Goal: Task Accomplishment & Management: Manage account settings

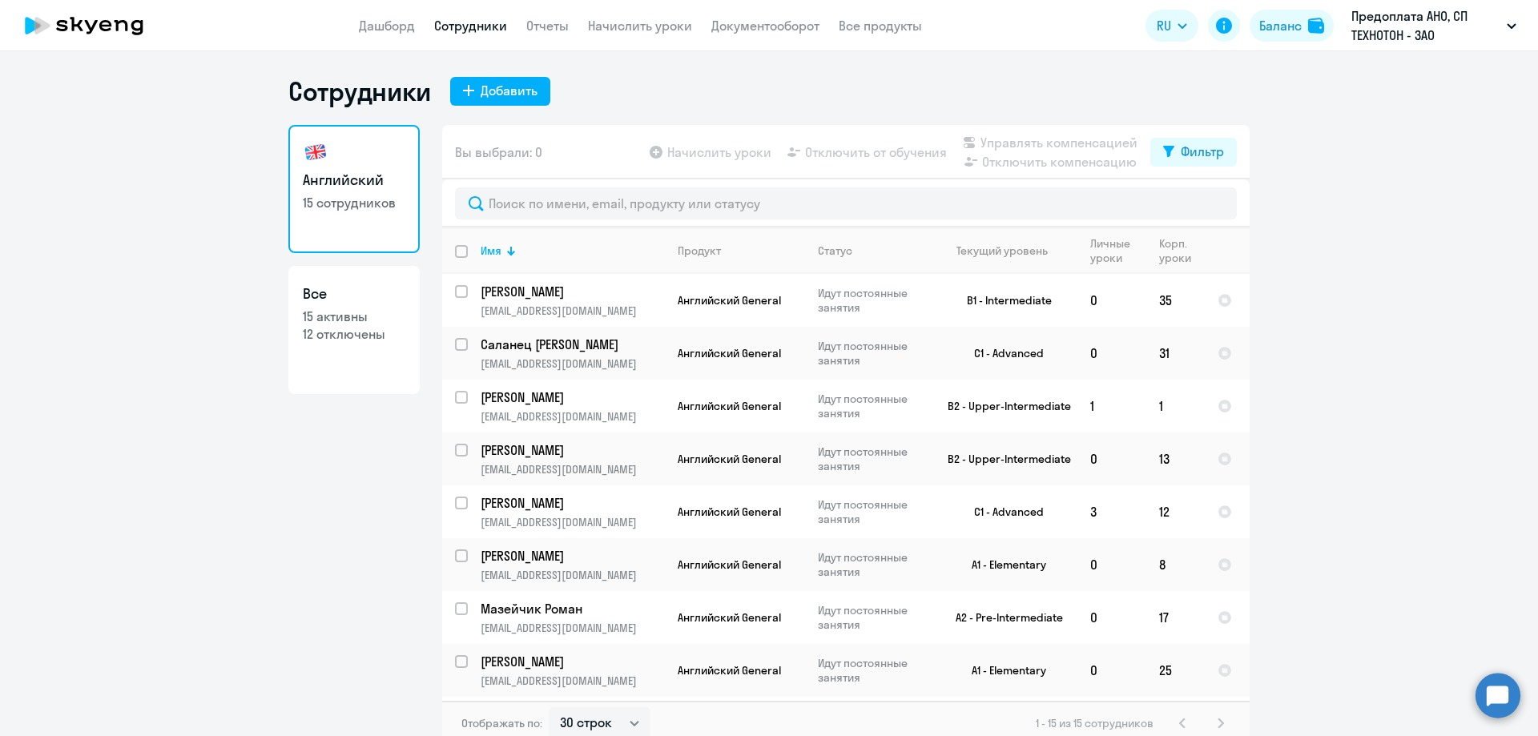
select select "30"
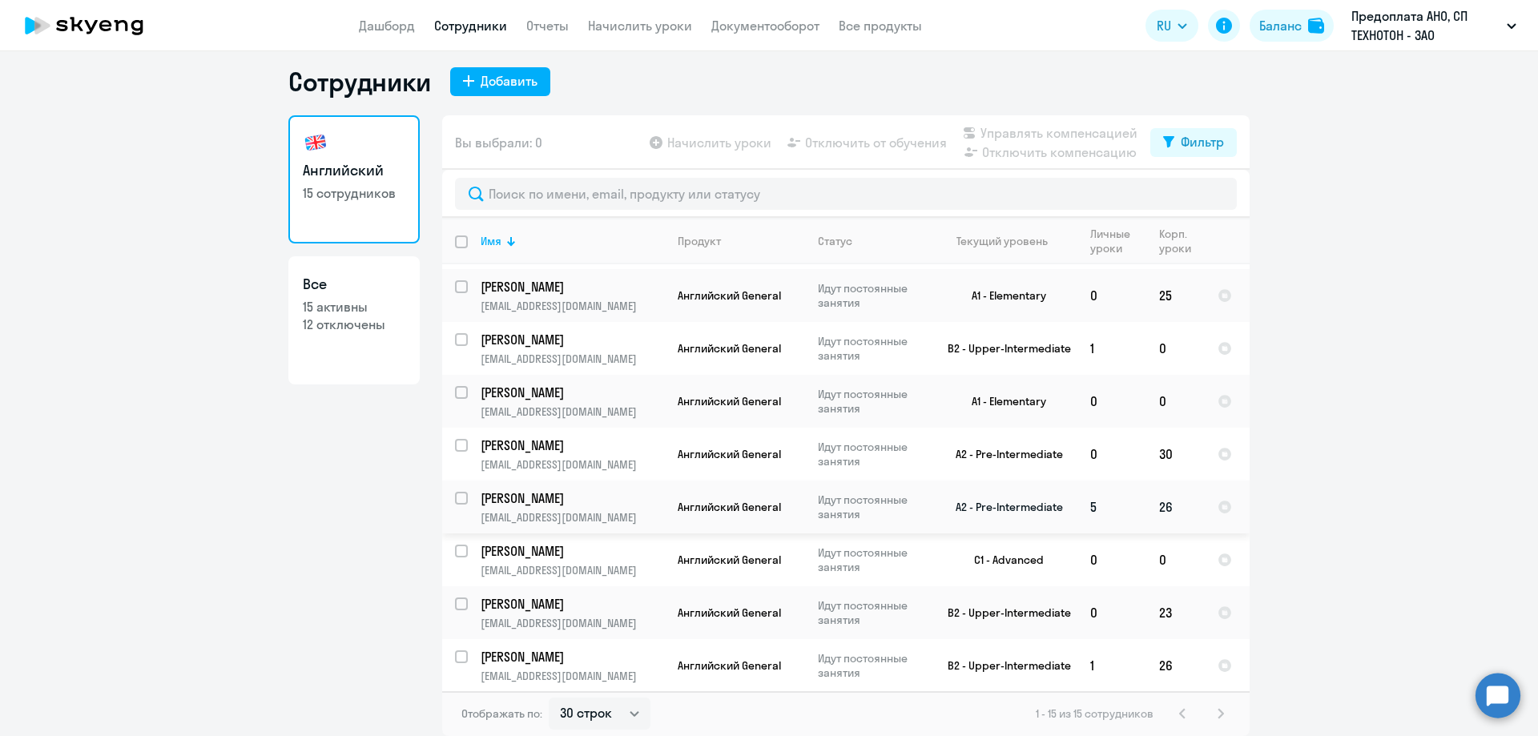
scroll to position [366, 0]
click at [622, 714] on select "30 строк 50 строк 100 строк" at bounding box center [600, 714] width 102 height 32
select select "50"
click at [549, 698] on select "30 строк 50 строк 100 строк" at bounding box center [600, 714] width 102 height 32
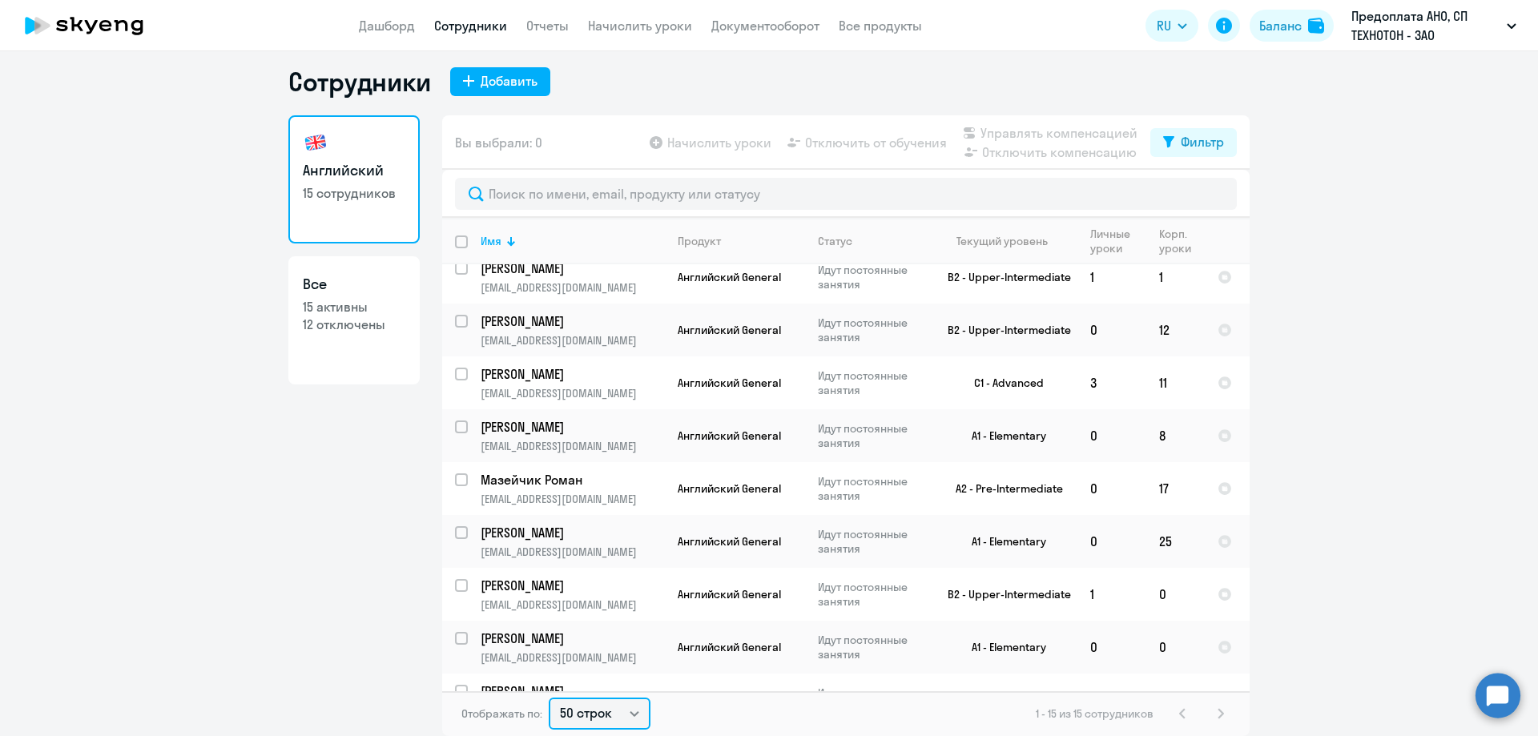
scroll to position [0, 0]
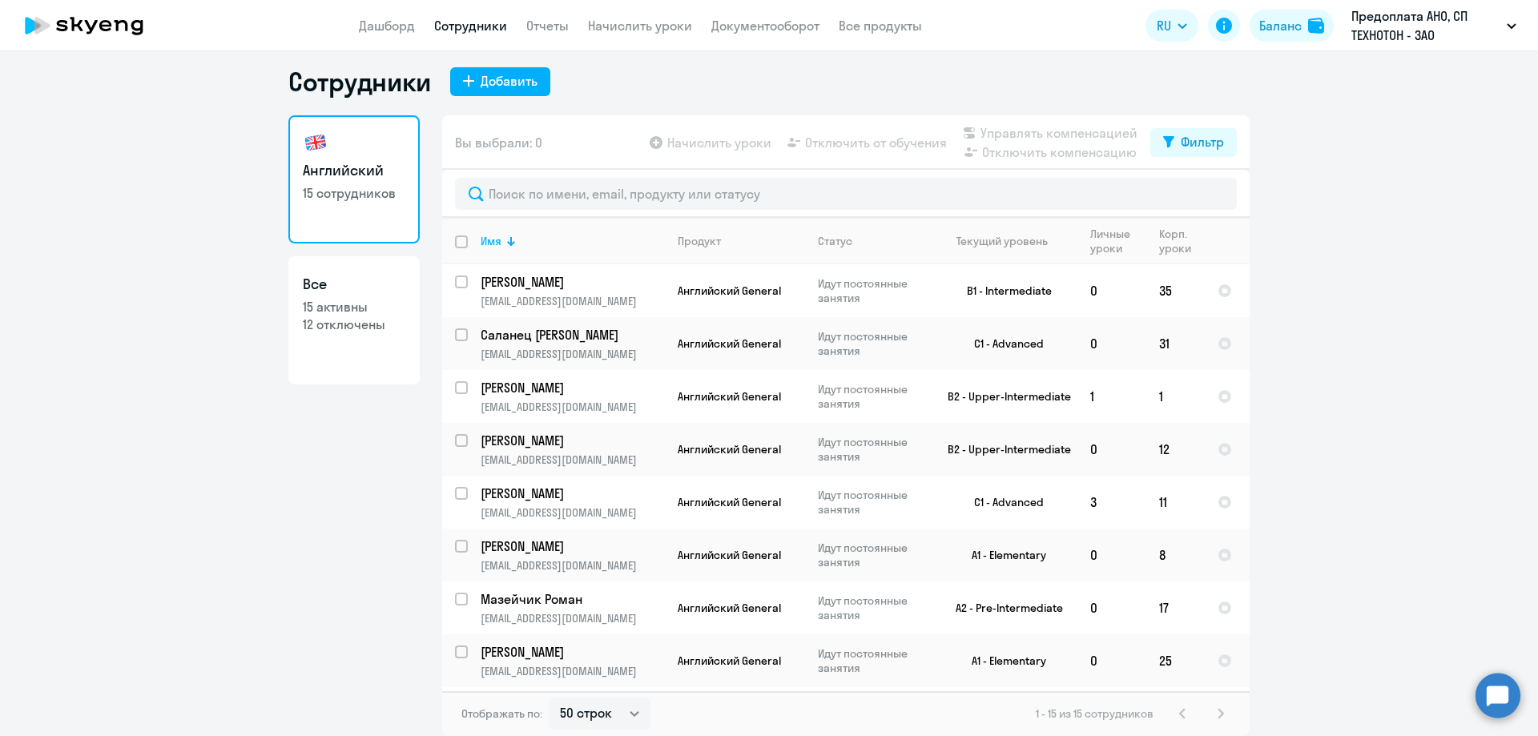
click at [336, 328] on p "12 отключены" at bounding box center [354, 325] width 103 height 18
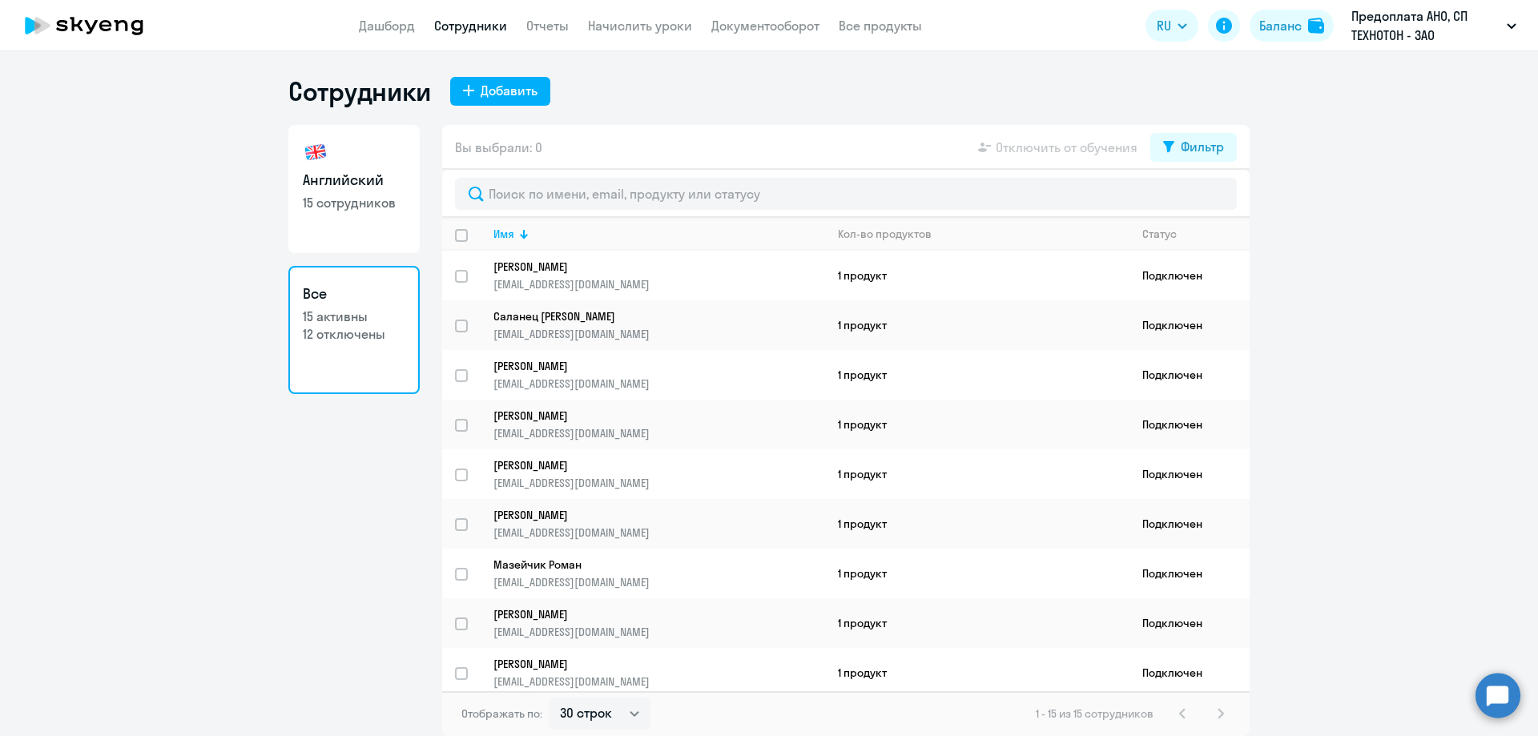
click at [356, 353] on link "Все 15 активны 12 отключены" at bounding box center [353, 330] width 131 height 128
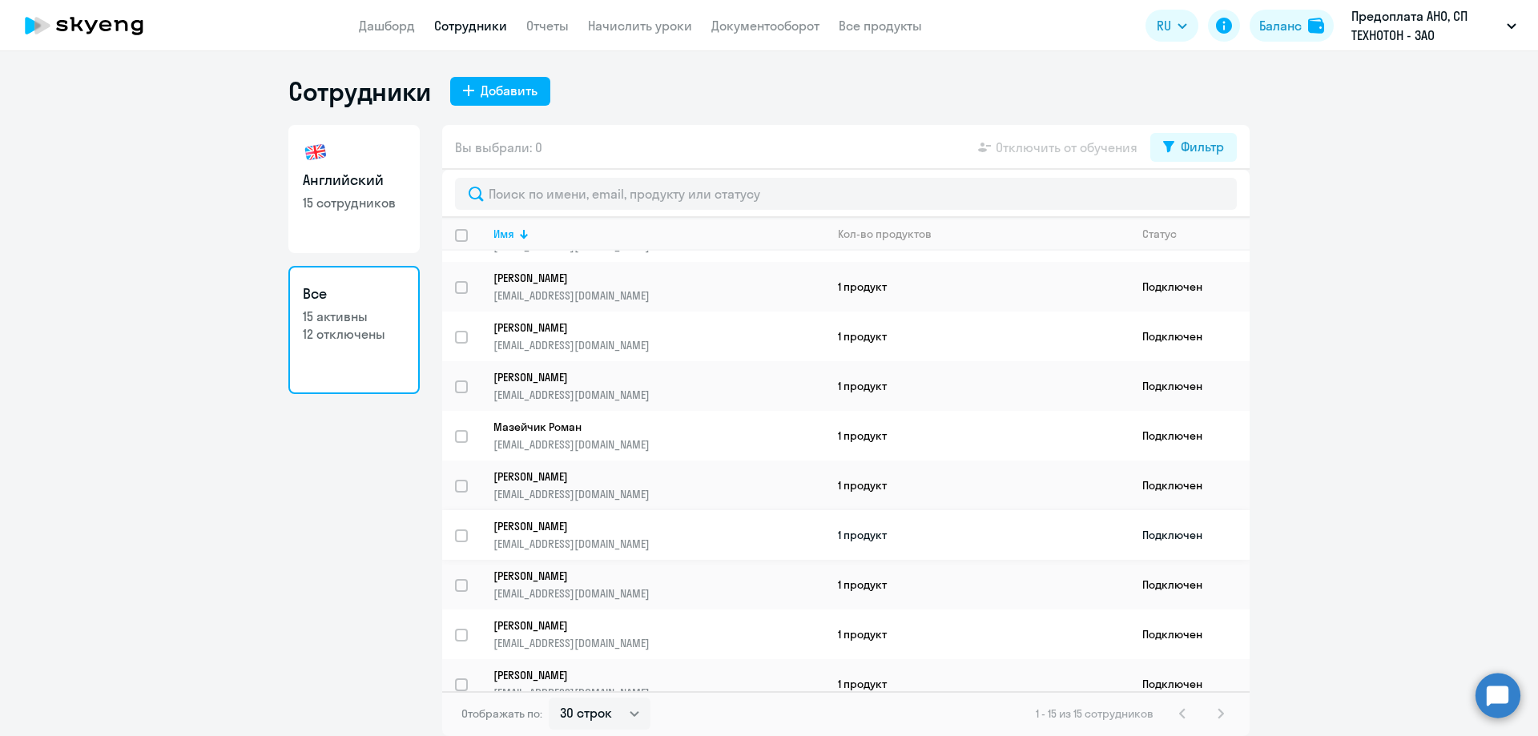
scroll to position [304, 0]
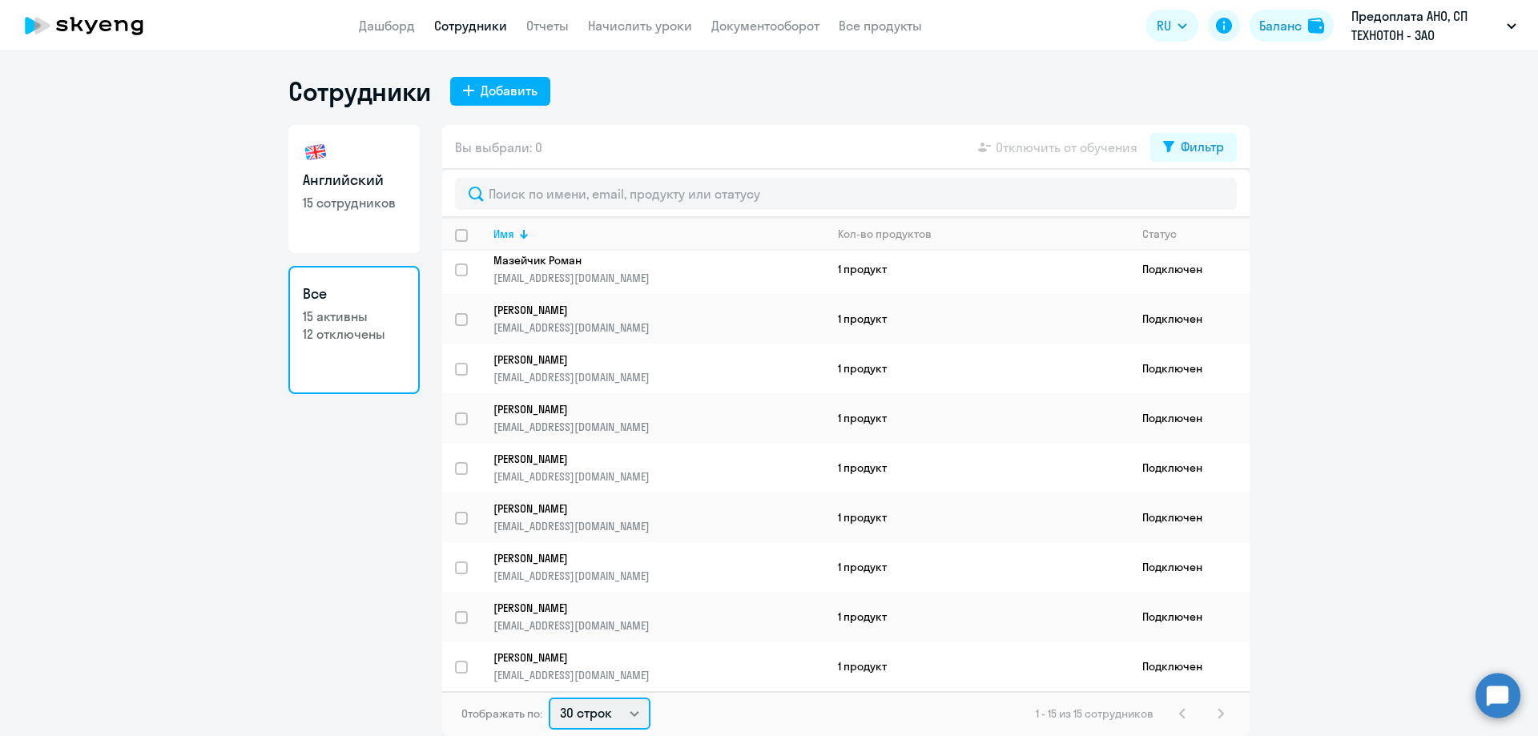
click at [643, 712] on select "30 строк 50 строк 100 строк" at bounding box center [600, 714] width 102 height 32
select select "100"
click at [549, 698] on select "30 строк 50 строк 100 строк" at bounding box center [600, 714] width 102 height 32
click at [376, 332] on p "12 отключены" at bounding box center [354, 334] width 103 height 18
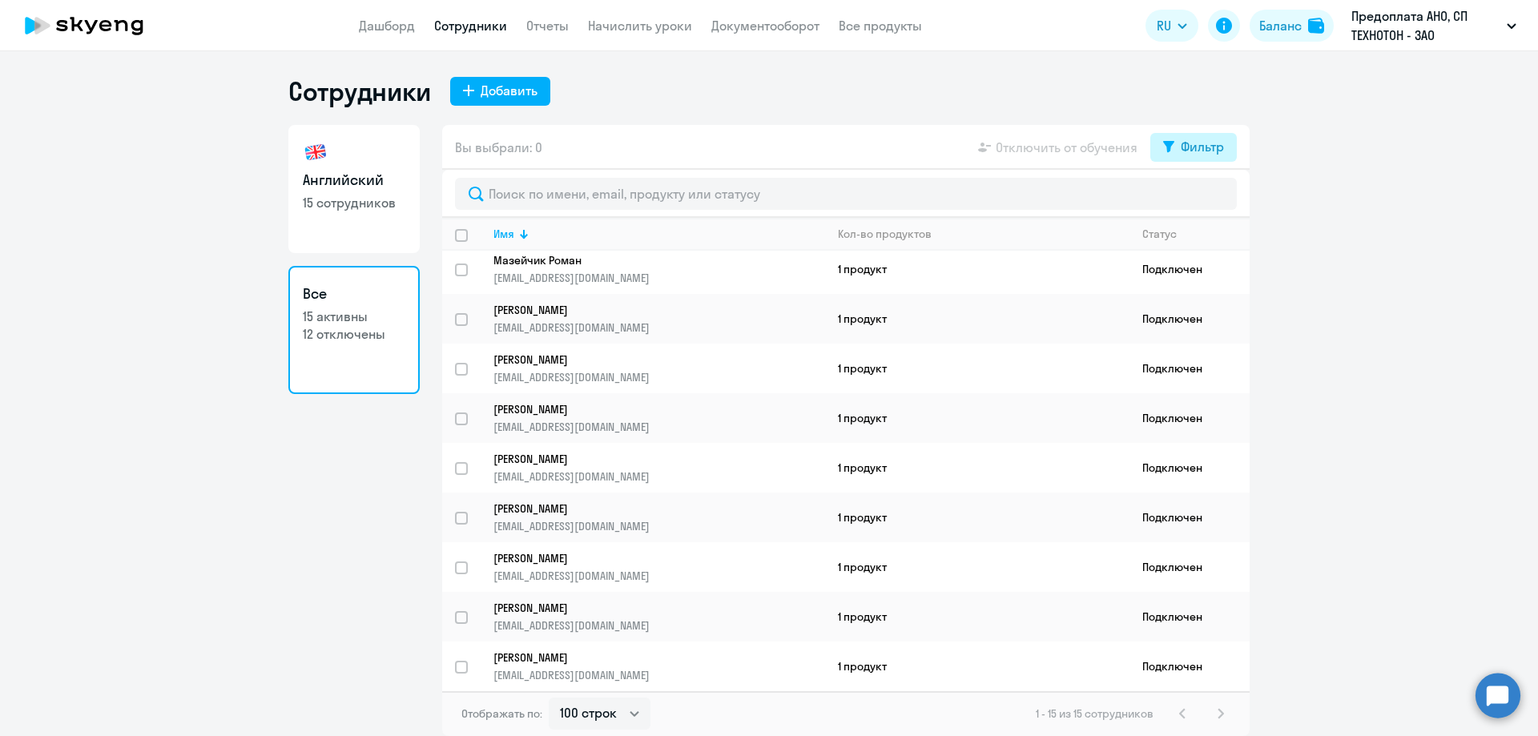
click at [1209, 151] on div "Фильтр" at bounding box center [1202, 146] width 43 height 19
click at [1220, 200] on span at bounding box center [1210, 199] width 27 height 16
click at [1197, 199] on input "checkbox" at bounding box center [1196, 199] width 1 height 1
checkbox input "true"
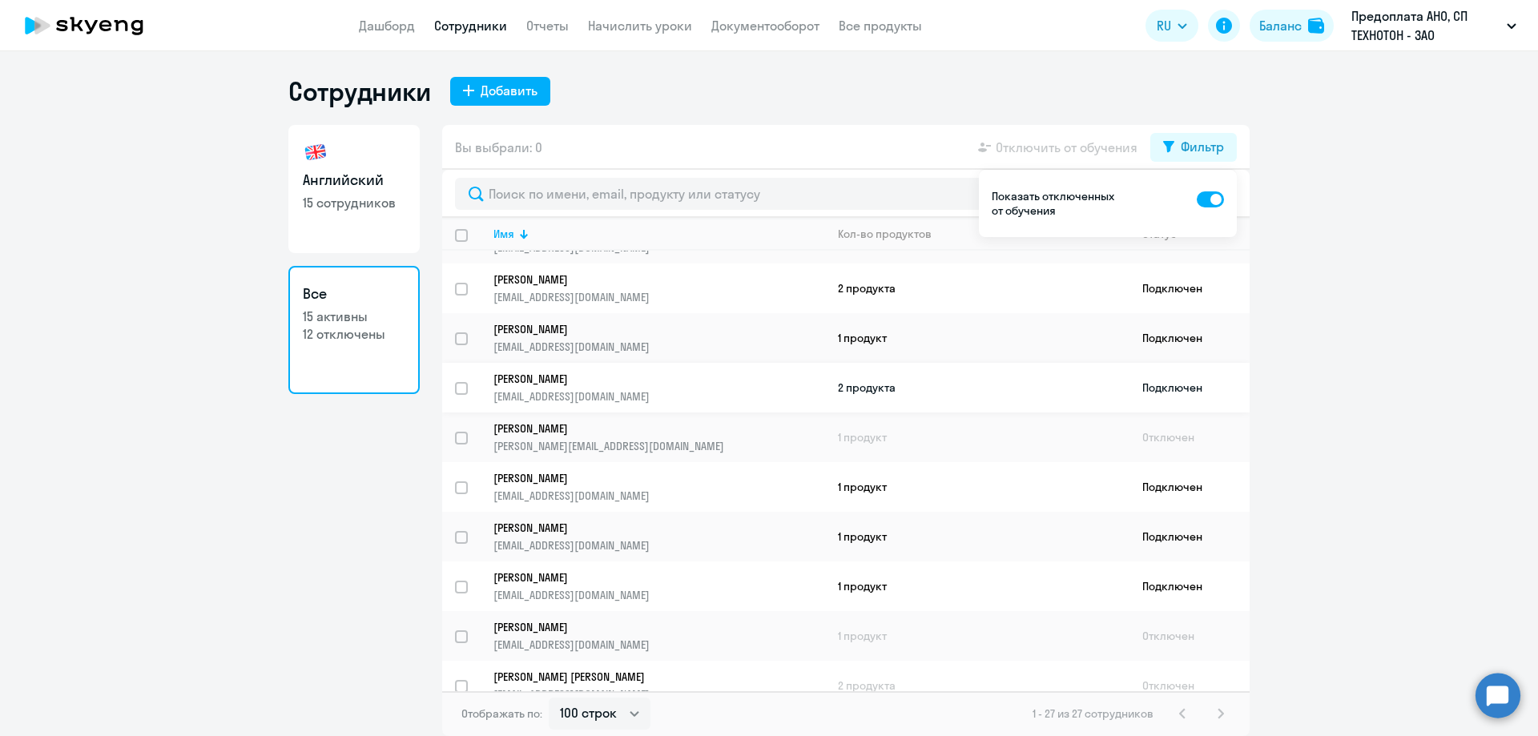
scroll to position [900, 0]
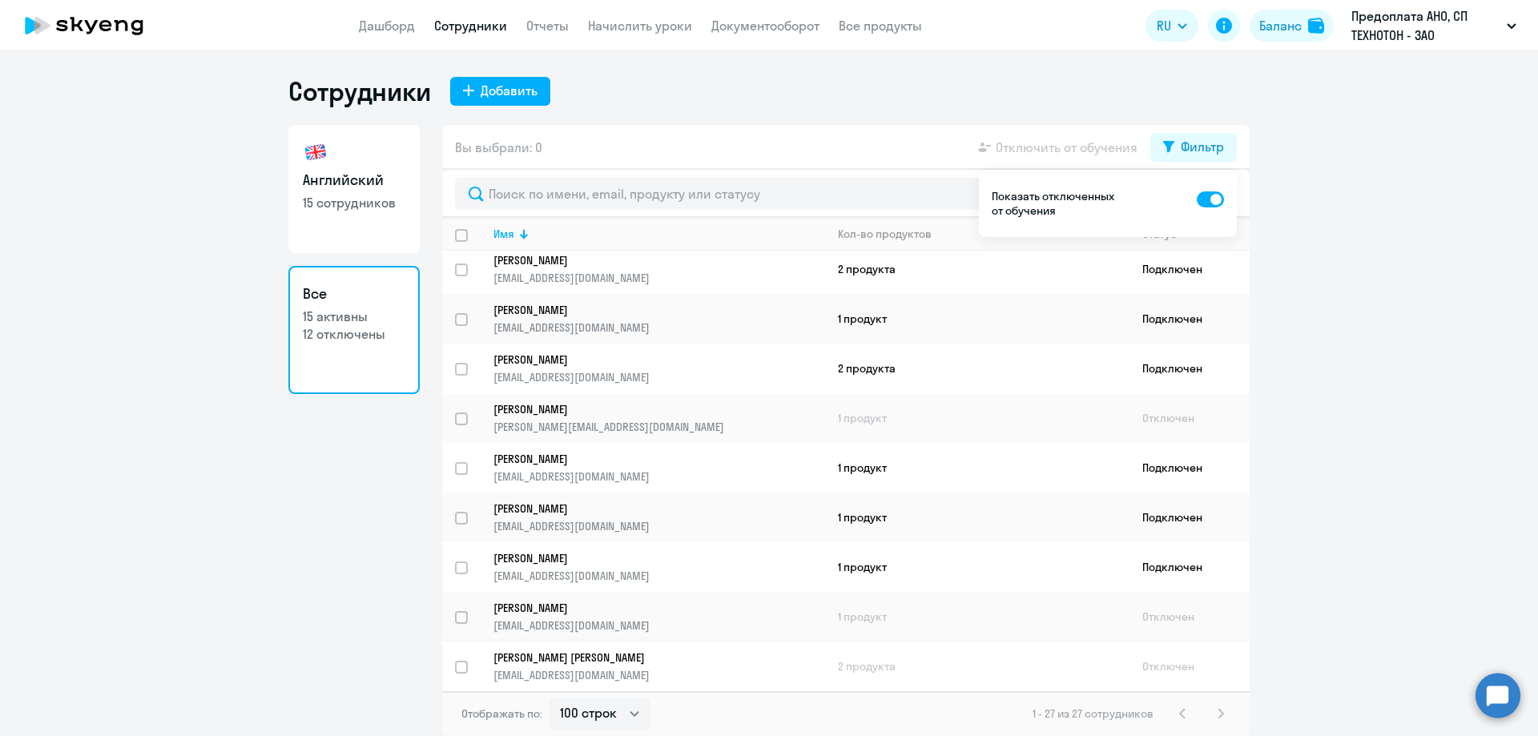
click at [567, 664] on p "[PERSON_NAME] [PERSON_NAME]" at bounding box center [647, 657] width 309 height 14
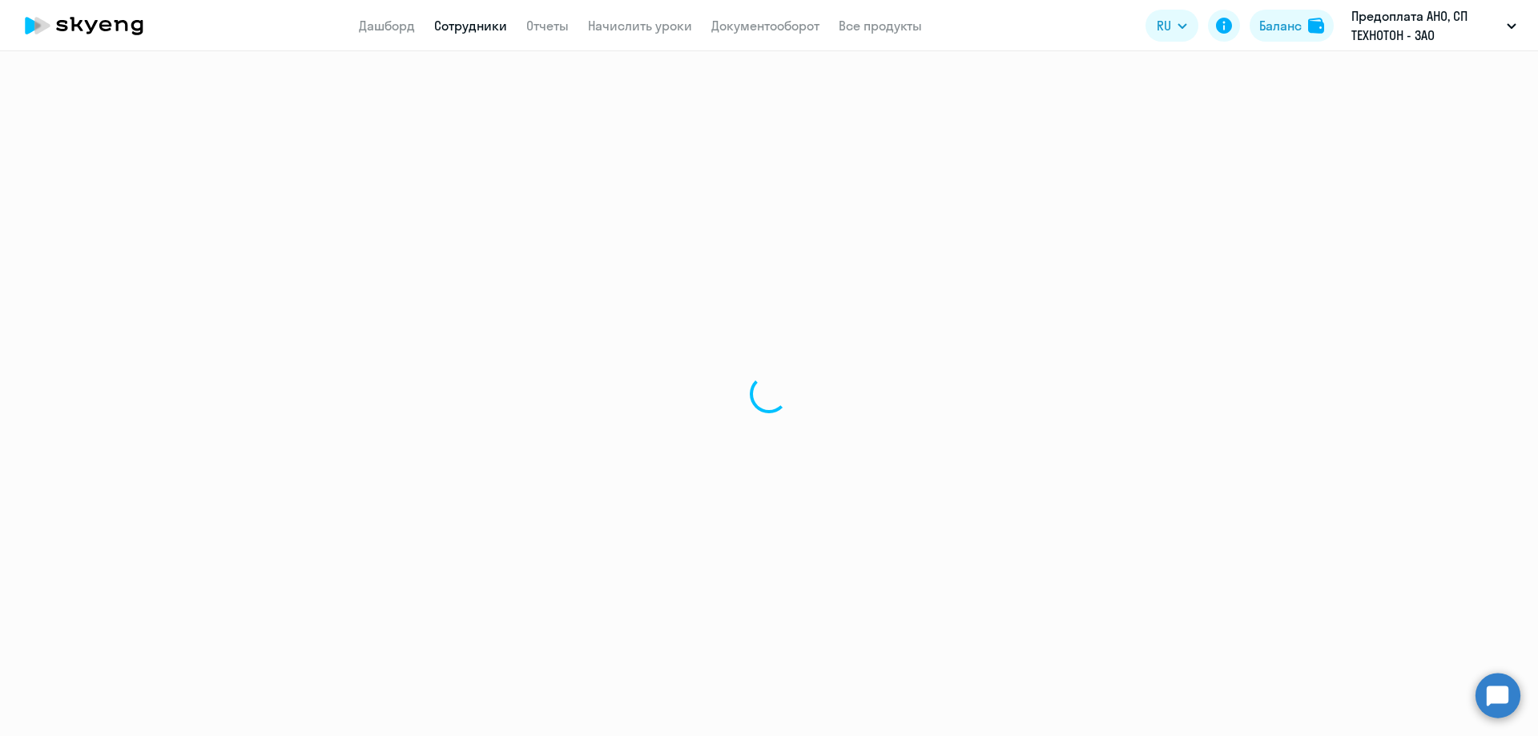
select select "english"
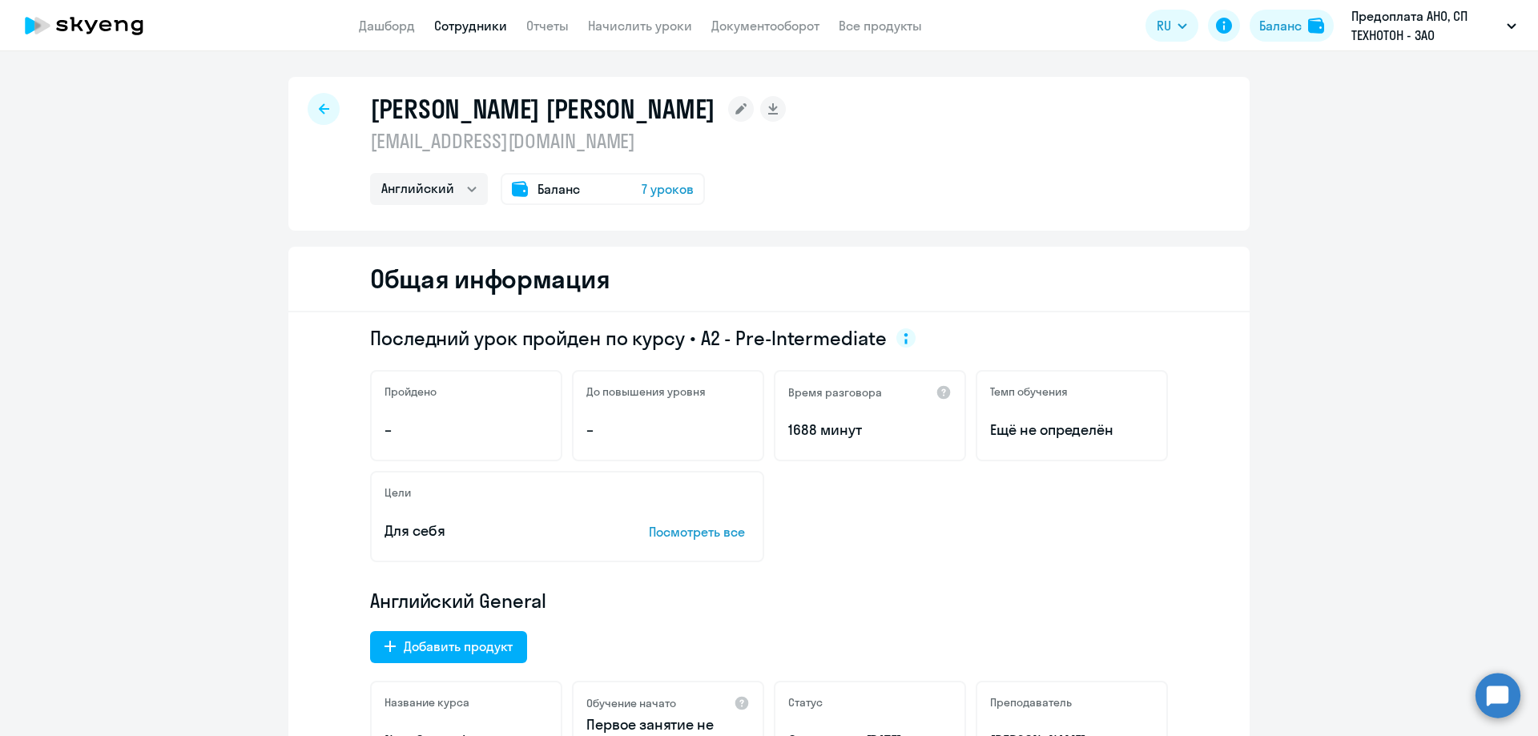
click at [665, 187] on span "7 уроков" at bounding box center [668, 188] width 52 height 19
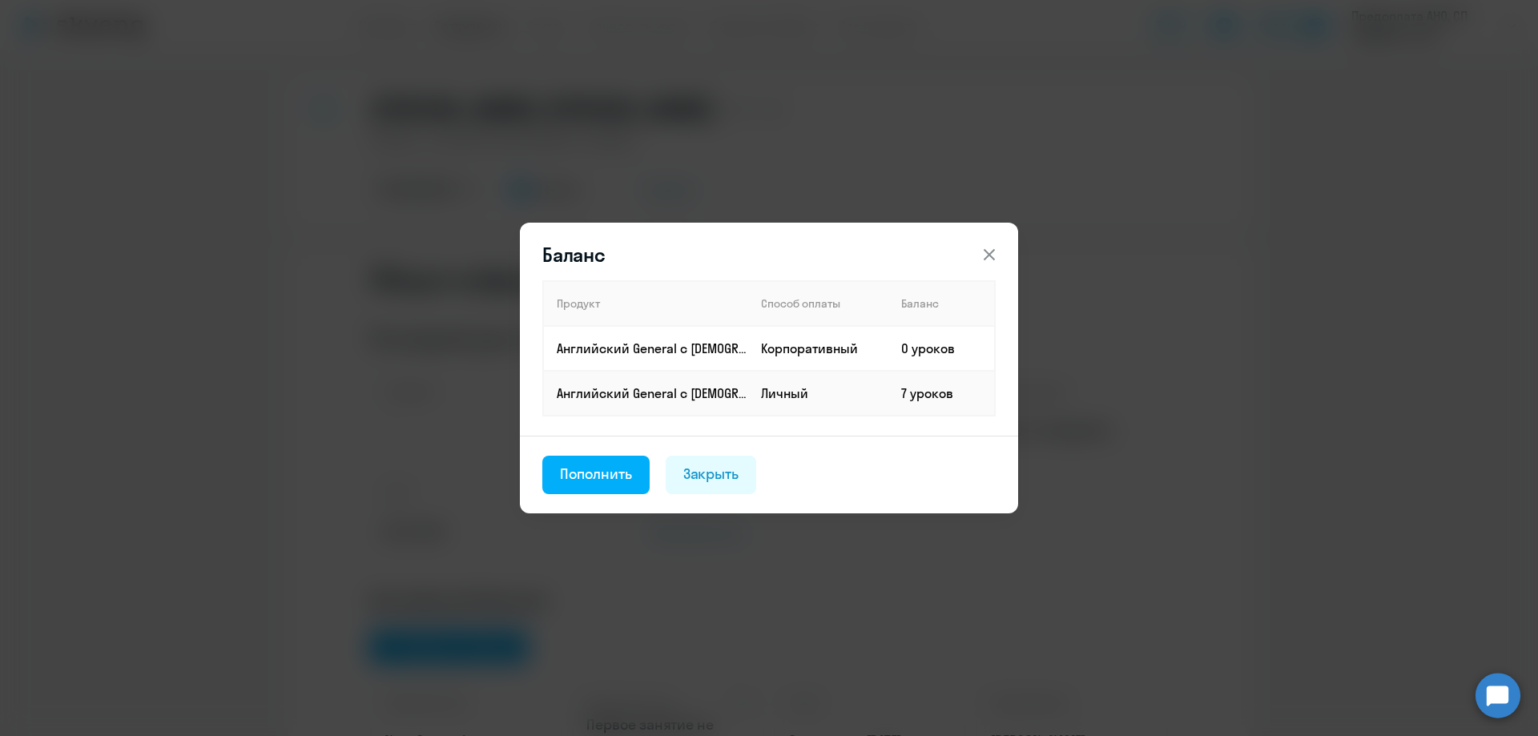
click at [1000, 248] on button at bounding box center [989, 255] width 32 height 32
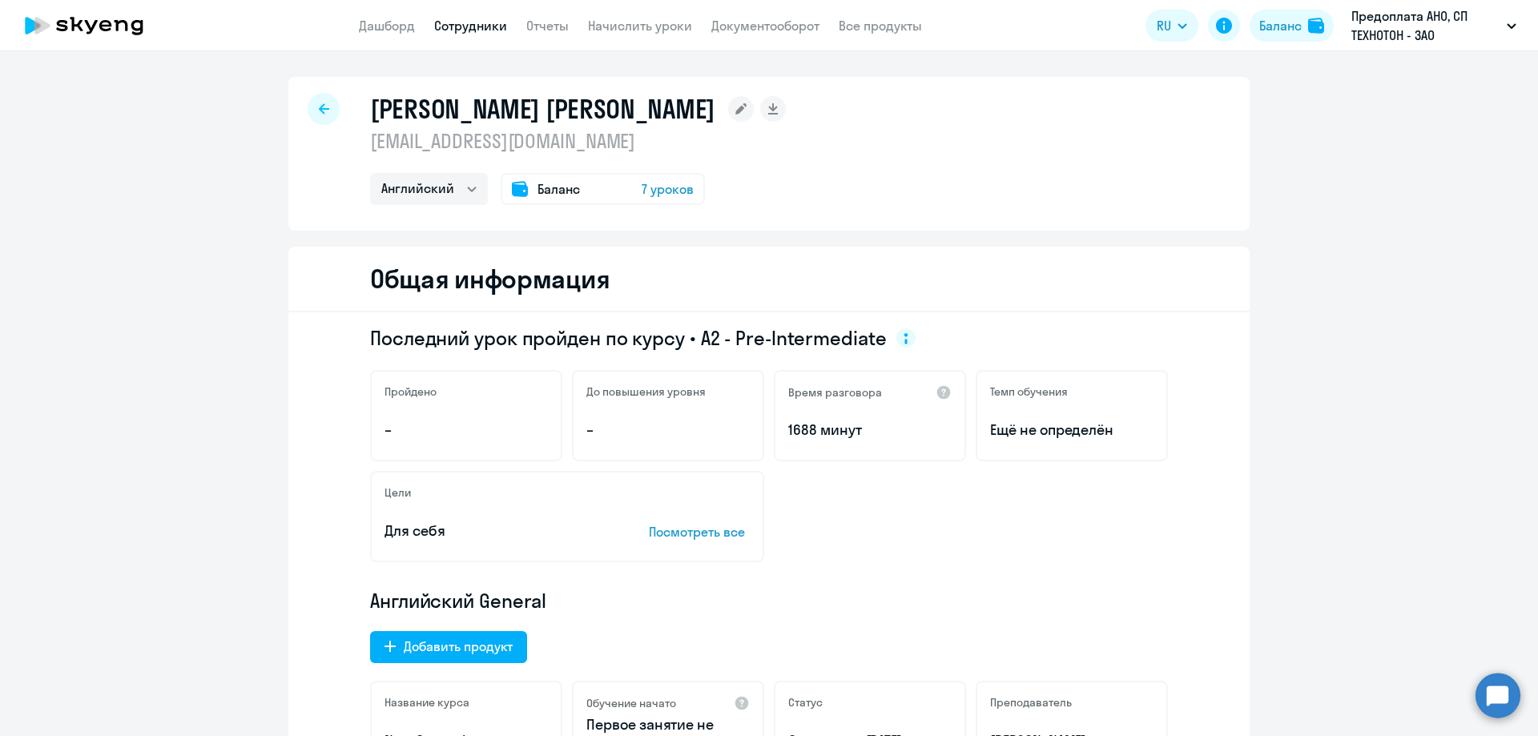
click at [666, 192] on span "7 уроков" at bounding box center [668, 188] width 52 height 19
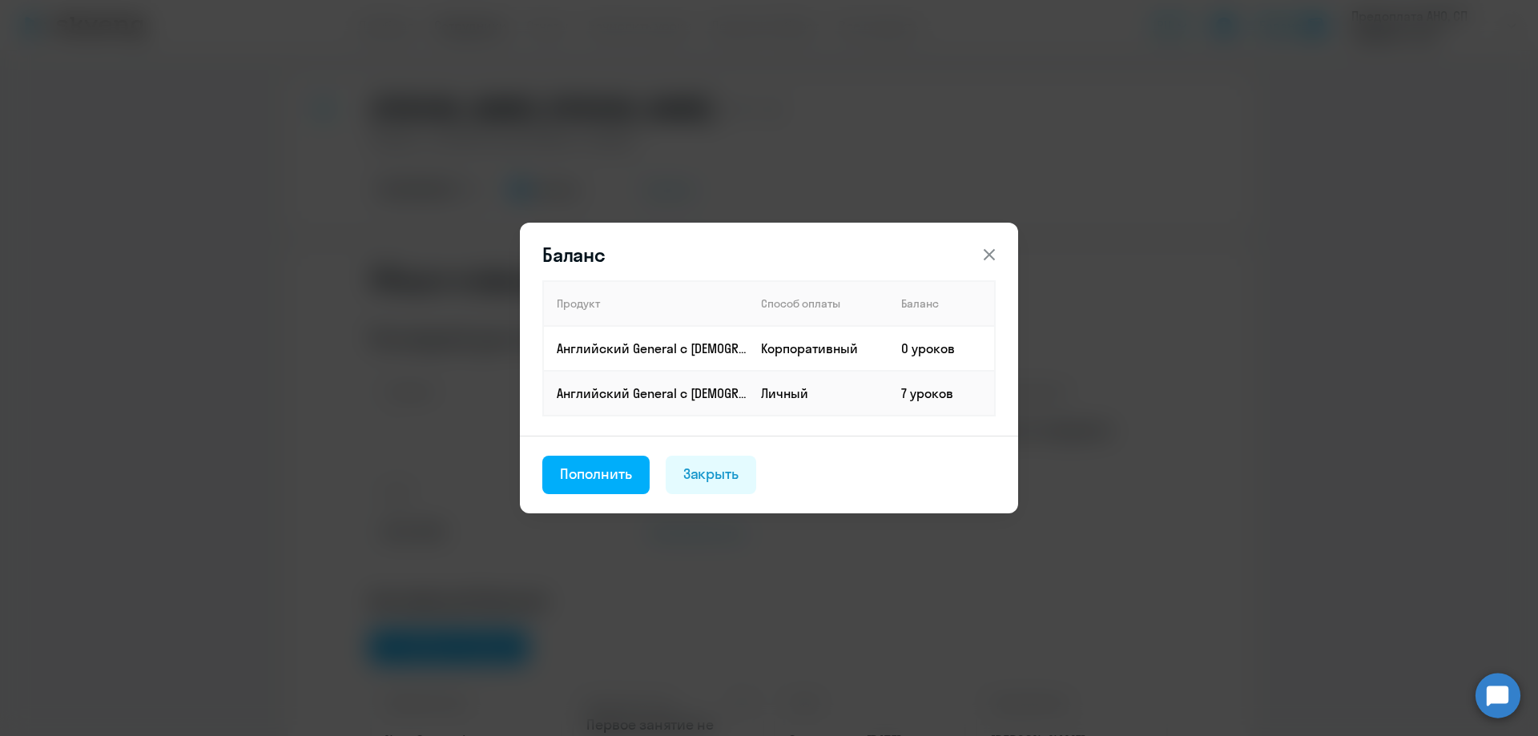
click at [1000, 252] on button at bounding box center [989, 255] width 32 height 32
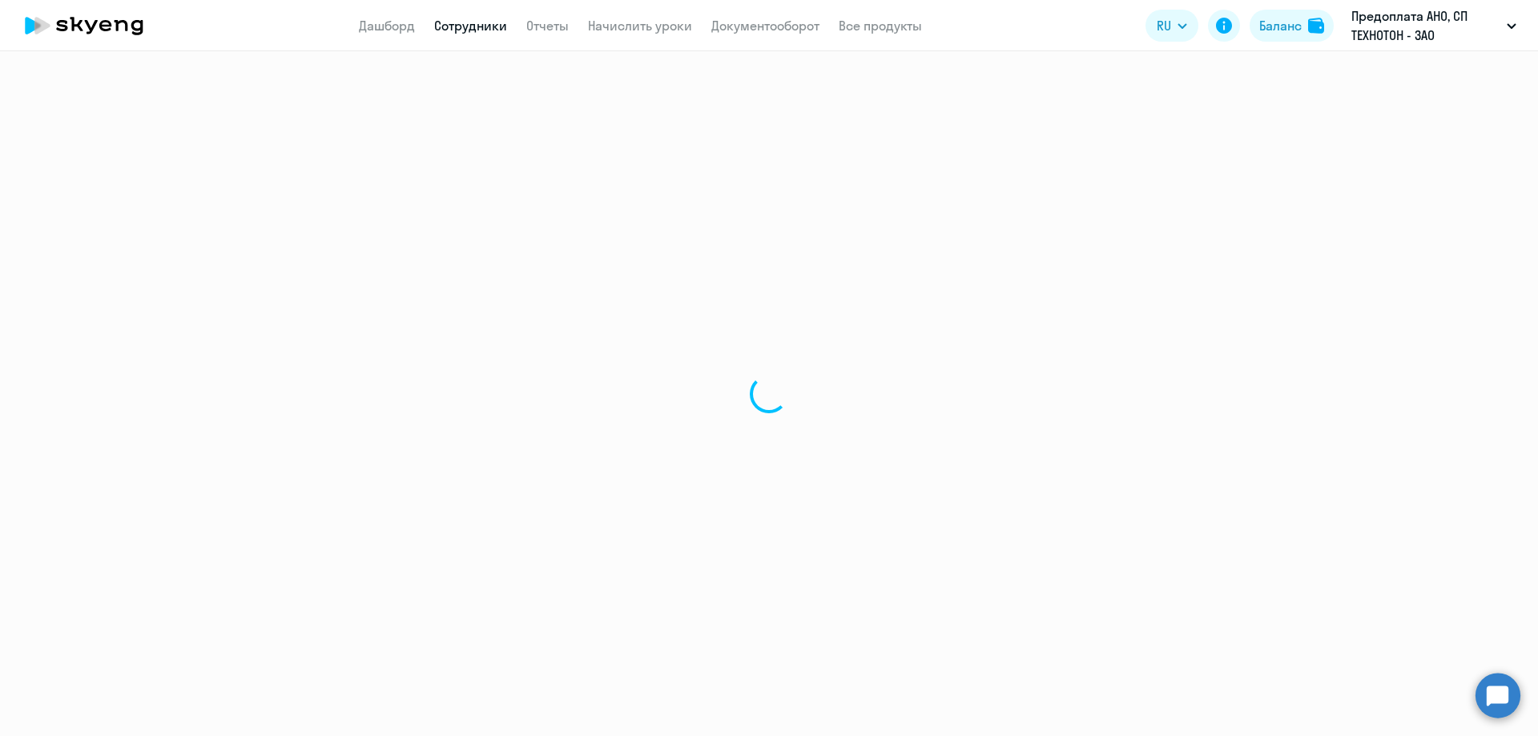
select select "30"
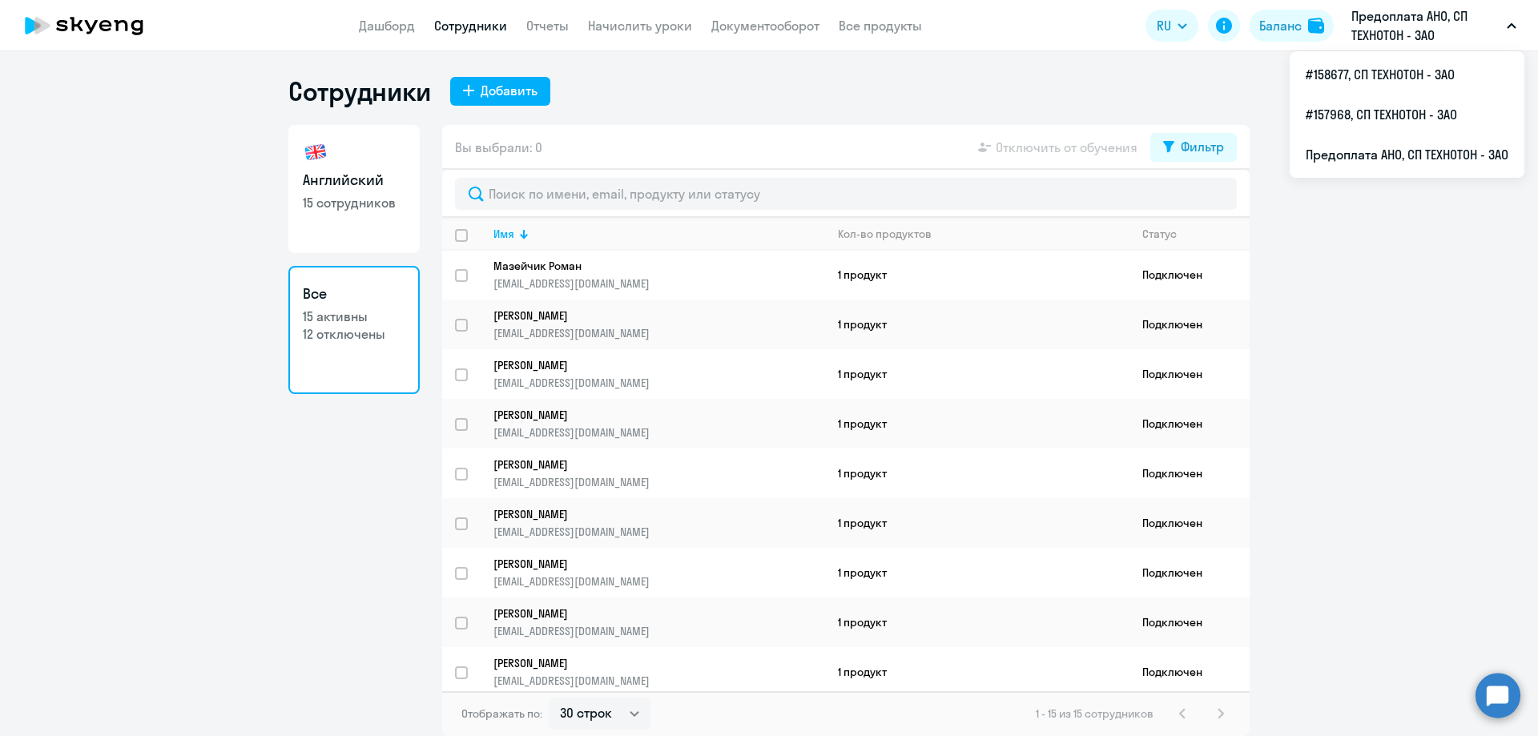
scroll to position [304, 0]
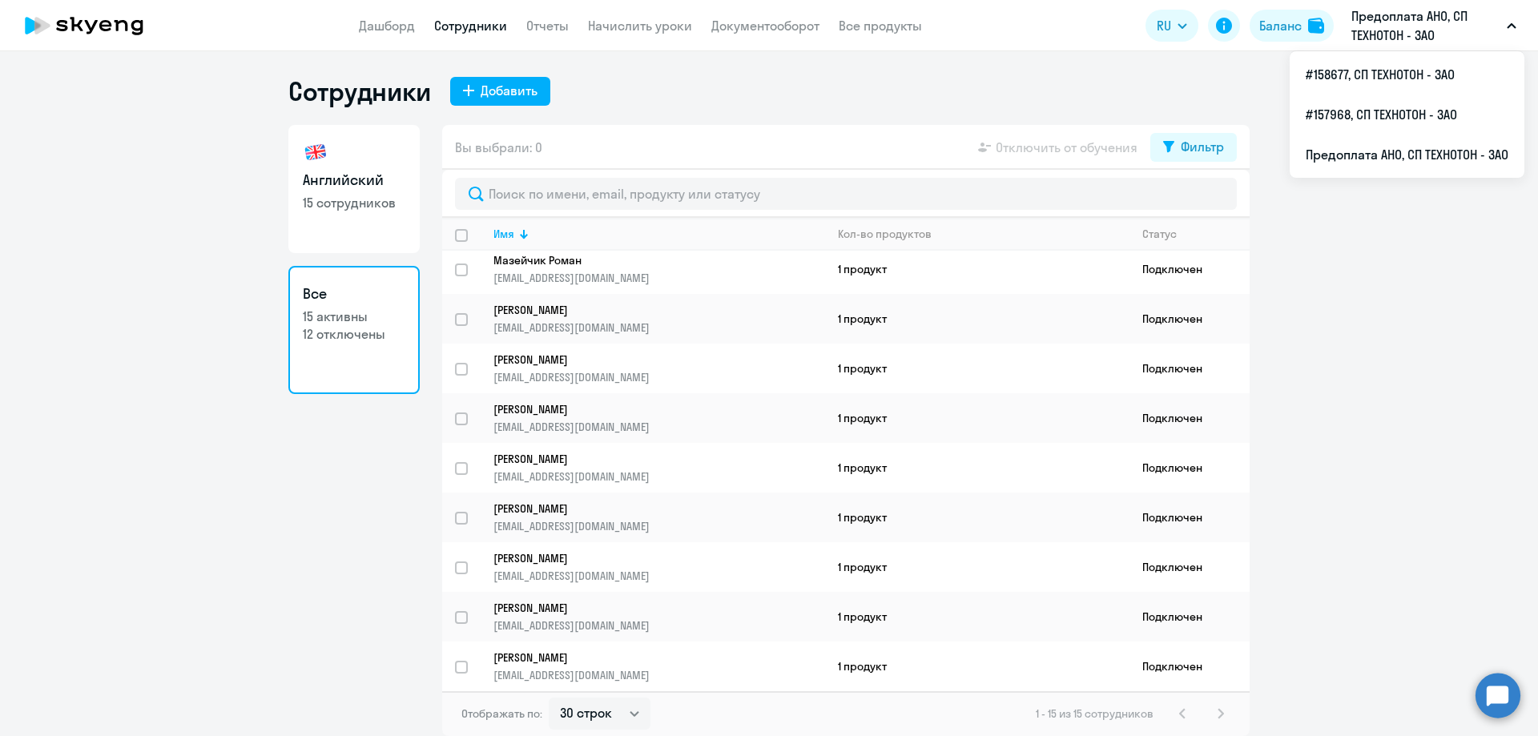
click at [1391, 368] on ng-component "Сотрудники Добавить Английский 15 сотрудников Все 15 активны 12 отключены Вы вы…" at bounding box center [769, 405] width 1538 height 661
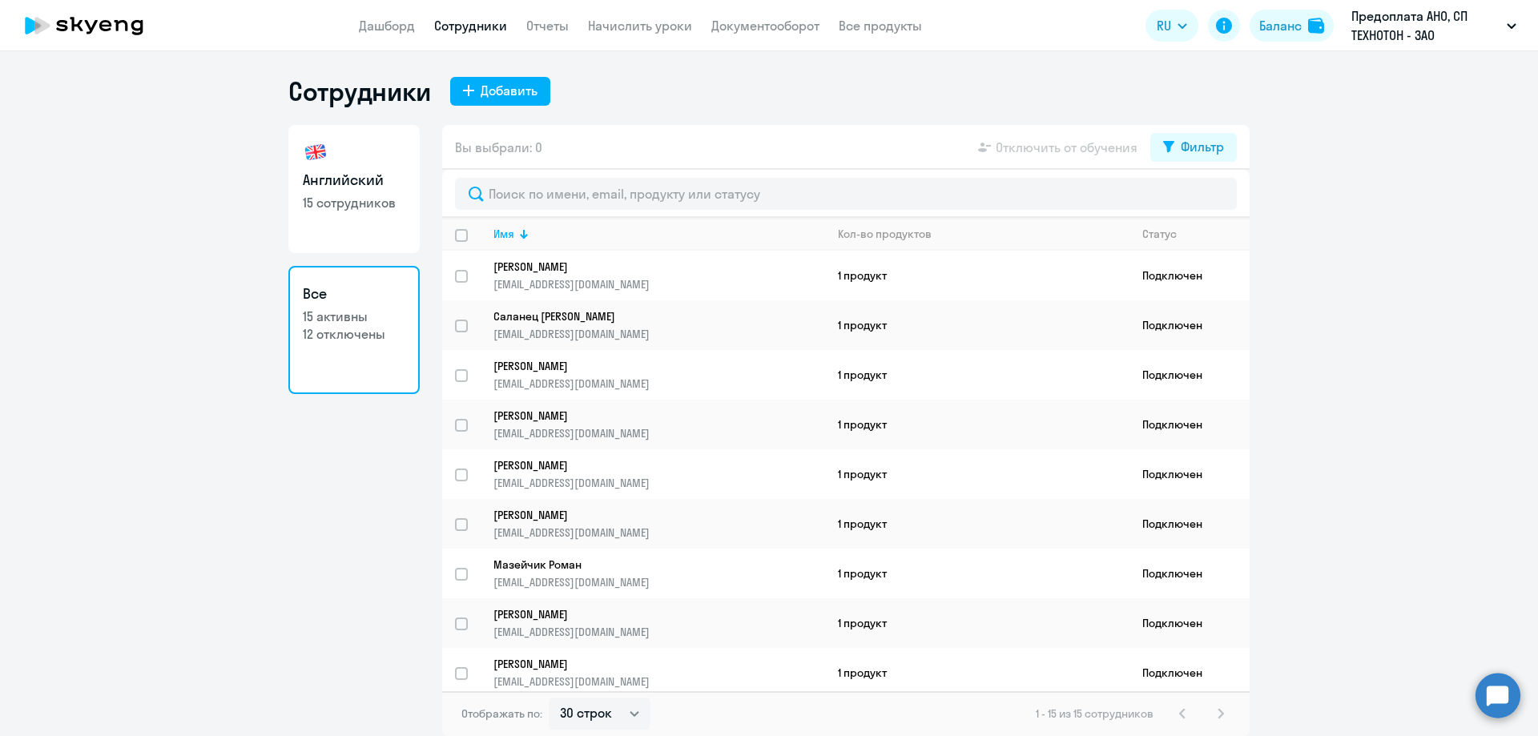
click at [453, 18] on link "Сотрудники" at bounding box center [470, 26] width 73 height 16
select select "30"
